Goal: Entertainment & Leisure: Consume media (video, audio)

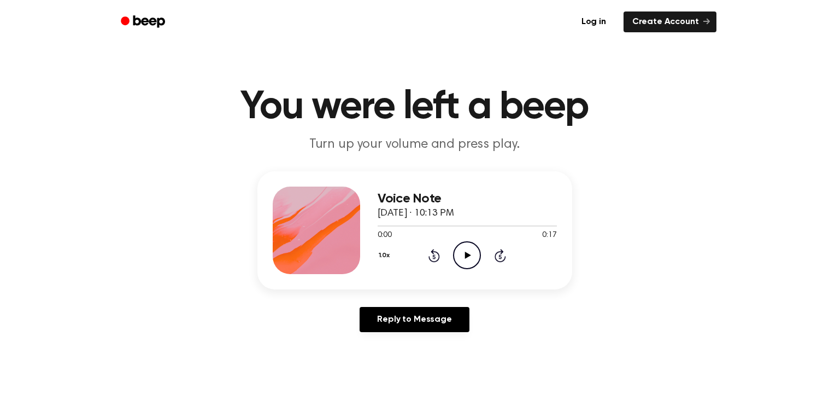
click at [469, 254] on icon at bounding box center [468, 255] width 6 height 7
click at [469, 254] on icon at bounding box center [467, 255] width 5 height 7
drag, startPoint x: 410, startPoint y: 227, endPoint x: 377, endPoint y: 228, distance: 32.3
click at [378, 228] on div at bounding box center [467, 225] width 179 height 9
click at [465, 248] on icon "Play Audio" at bounding box center [467, 255] width 28 height 28
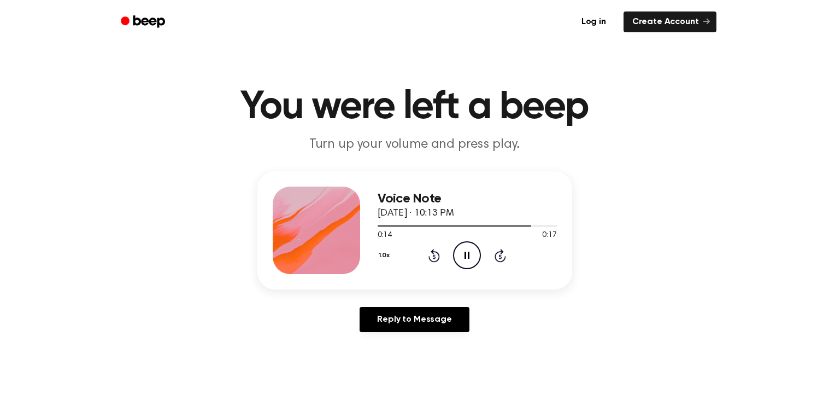
click at [465, 248] on icon "Pause Audio" at bounding box center [467, 255] width 28 height 28
